Goal: Task Accomplishment & Management: Use online tool/utility

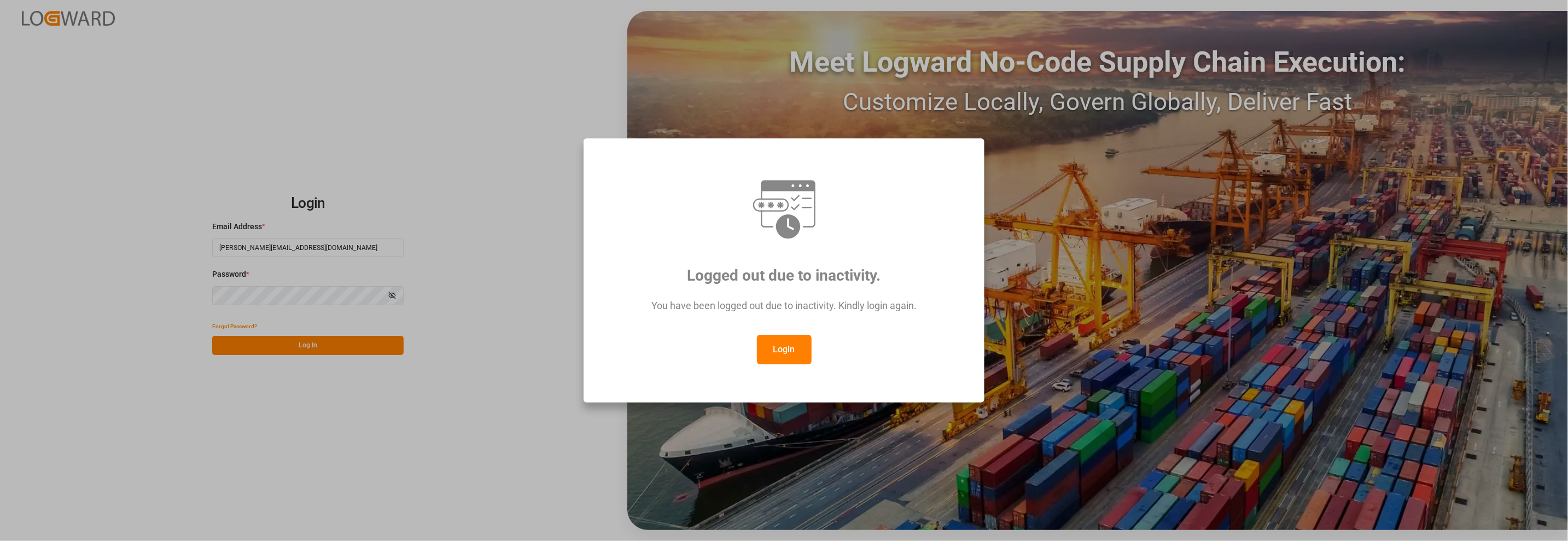
click at [776, 351] on button "Login" at bounding box center [784, 350] width 55 height 30
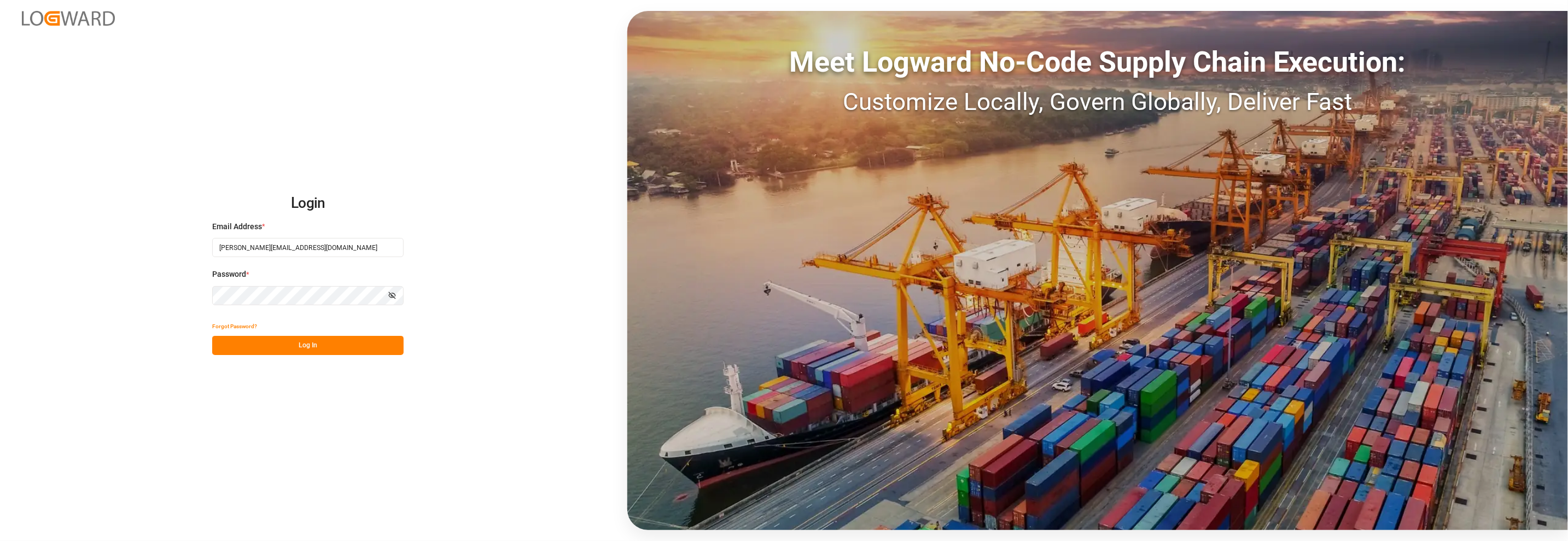
click at [343, 342] on button "Log In" at bounding box center [308, 345] width 191 height 19
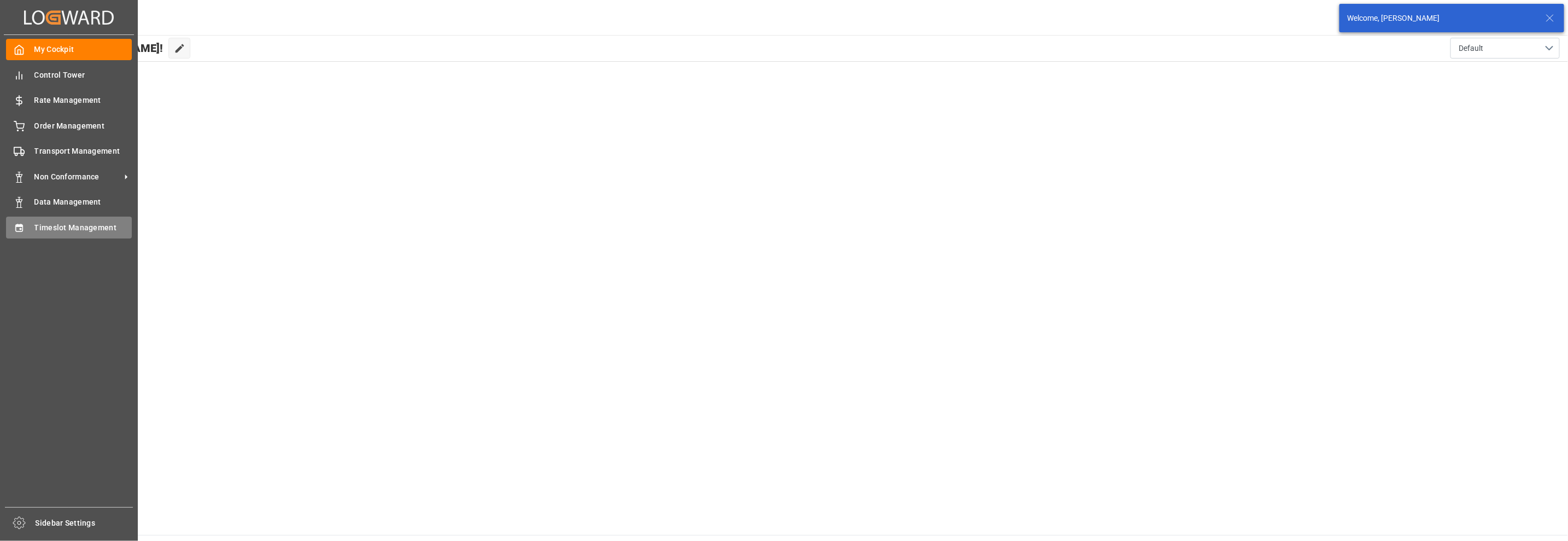
click at [55, 227] on span "Timeslot Management" at bounding box center [84, 227] width 98 height 11
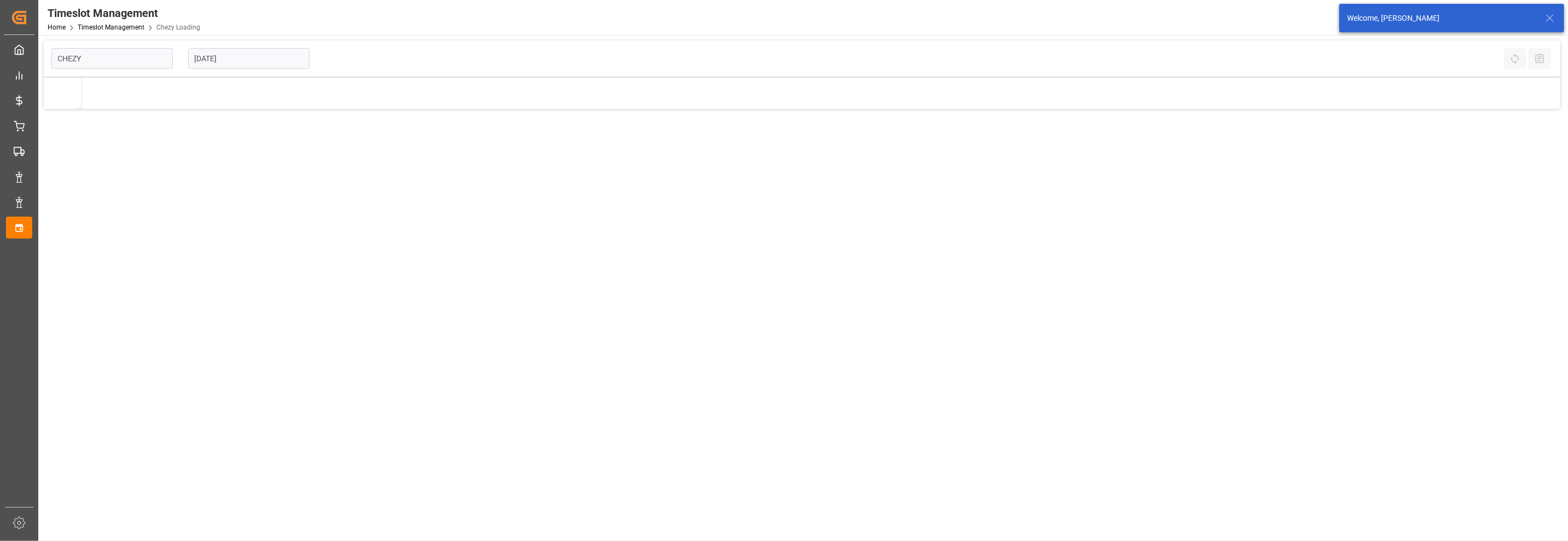
type input "Chezy Loading"
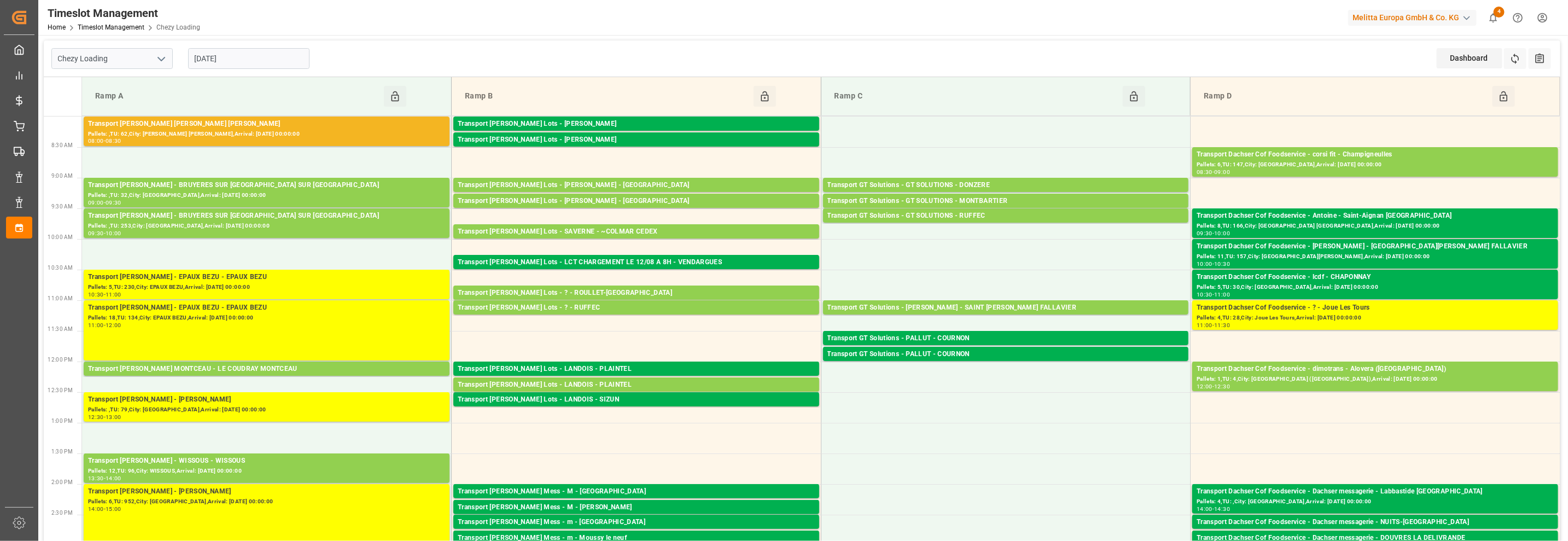
click at [249, 50] on input "[DATE]" at bounding box center [249, 58] width 122 height 21
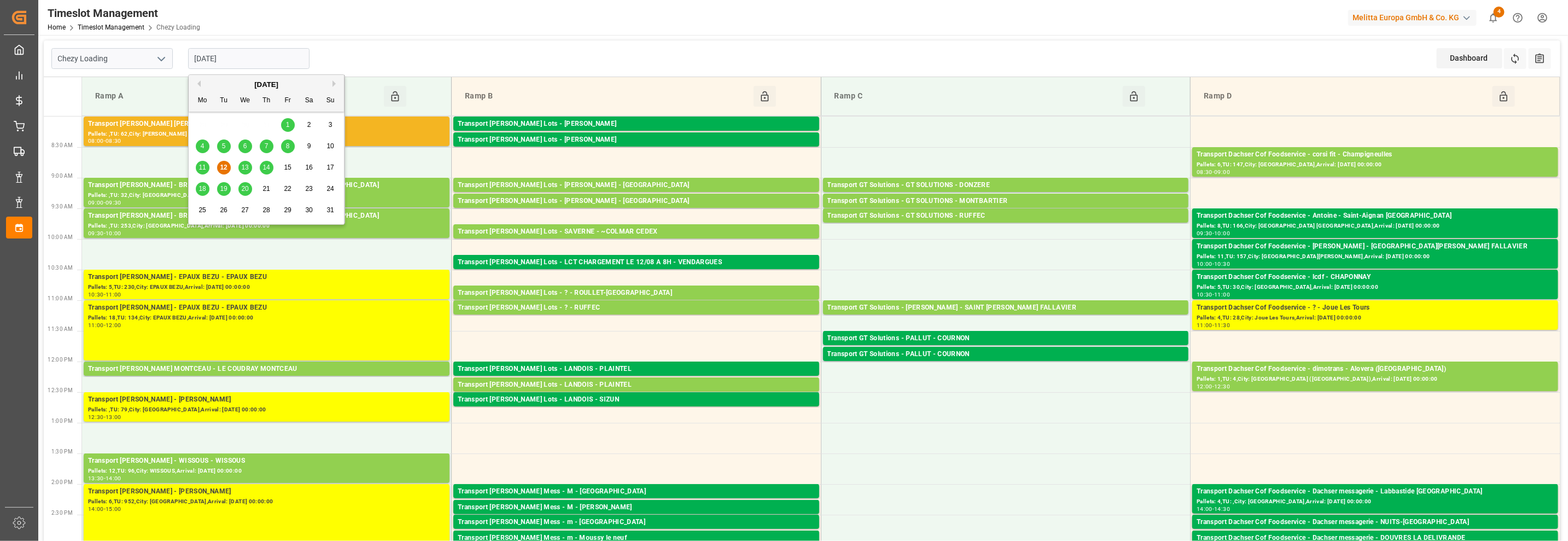
click at [246, 168] on span "13" at bounding box center [245, 167] width 7 height 8
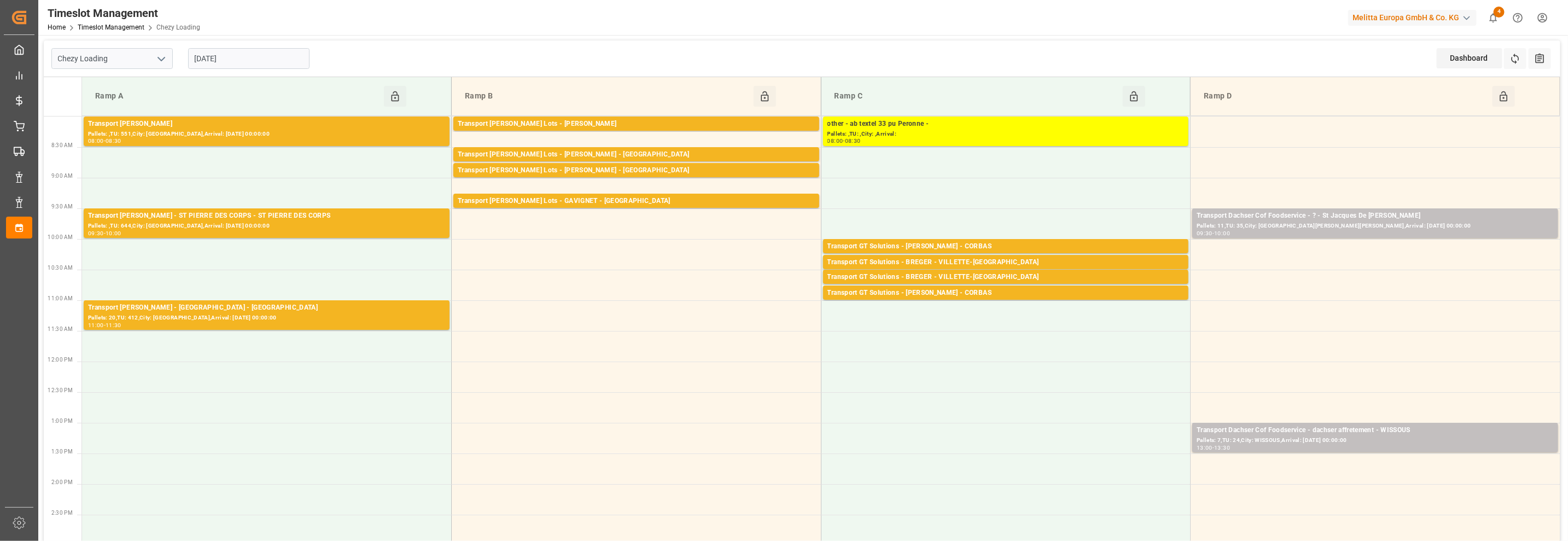
click at [212, 57] on input "[DATE]" at bounding box center [249, 58] width 122 height 21
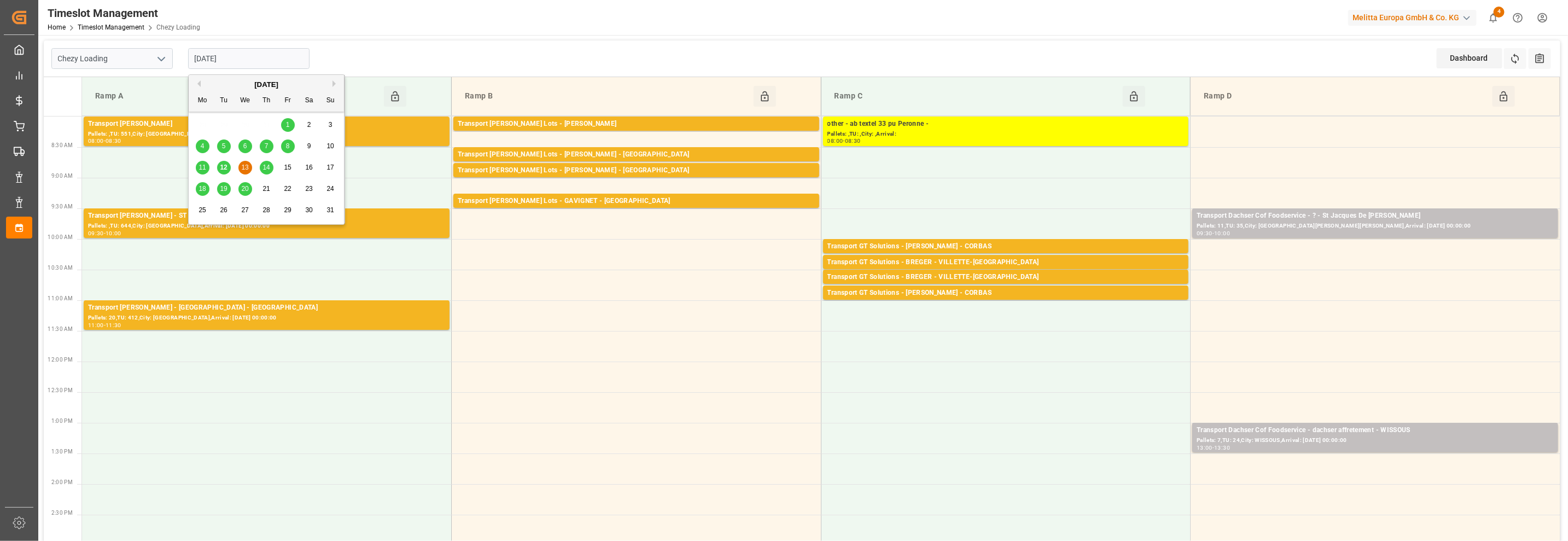
click at [265, 168] on span "14" at bounding box center [266, 167] width 7 height 8
type input "[DATE]"
